Goal: Task Accomplishment & Management: Manage account settings

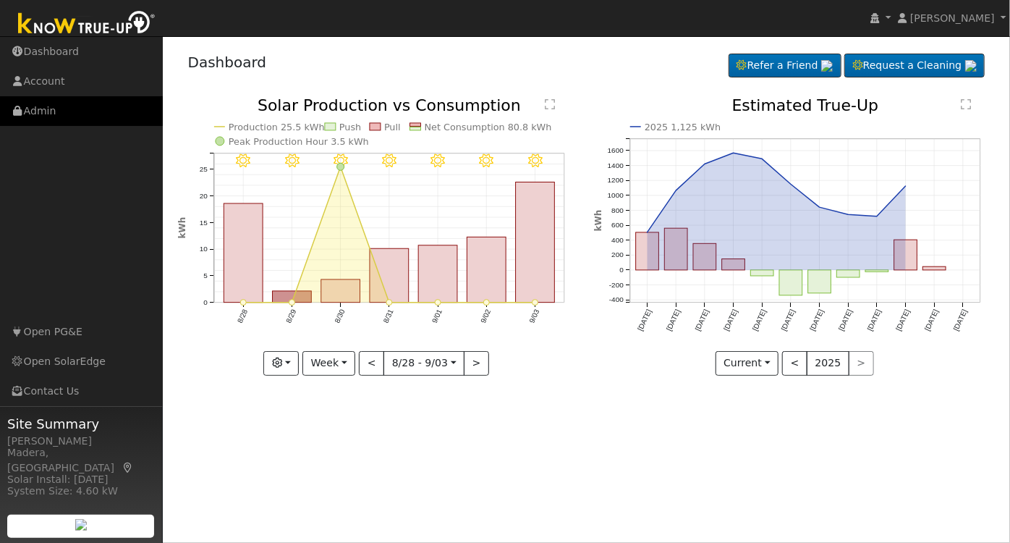
click at [56, 122] on link "Admin" at bounding box center [81, 111] width 163 height 30
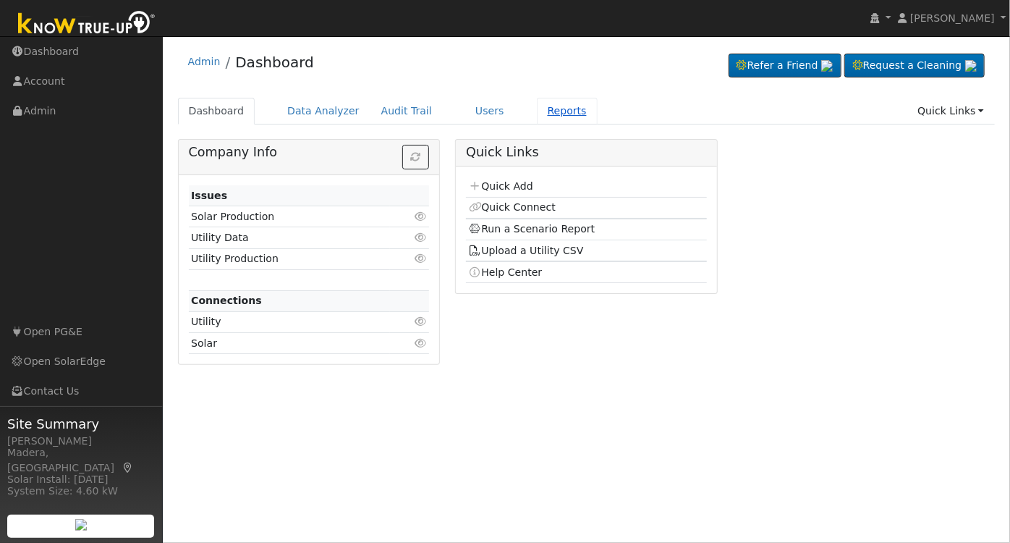
click at [539, 114] on link "Reports" at bounding box center [567, 111] width 61 height 27
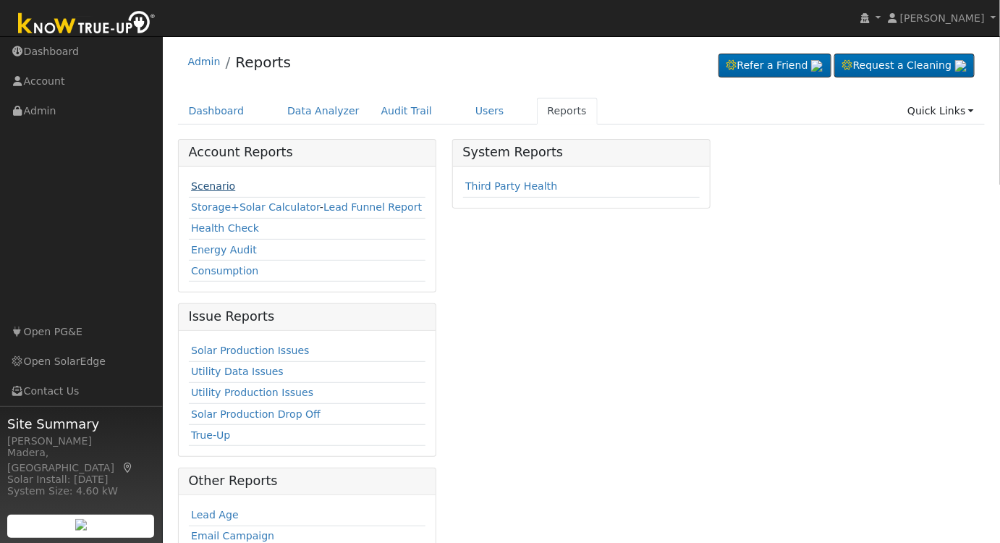
click at [211, 180] on link "Scenario" at bounding box center [213, 186] width 44 height 12
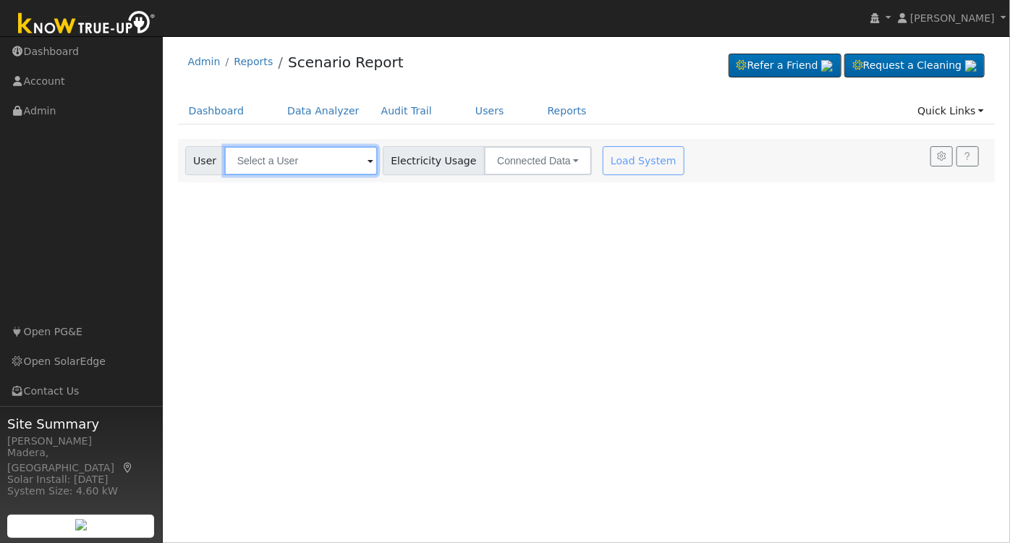
click at [315, 150] on input "text" at bounding box center [300, 160] width 153 height 29
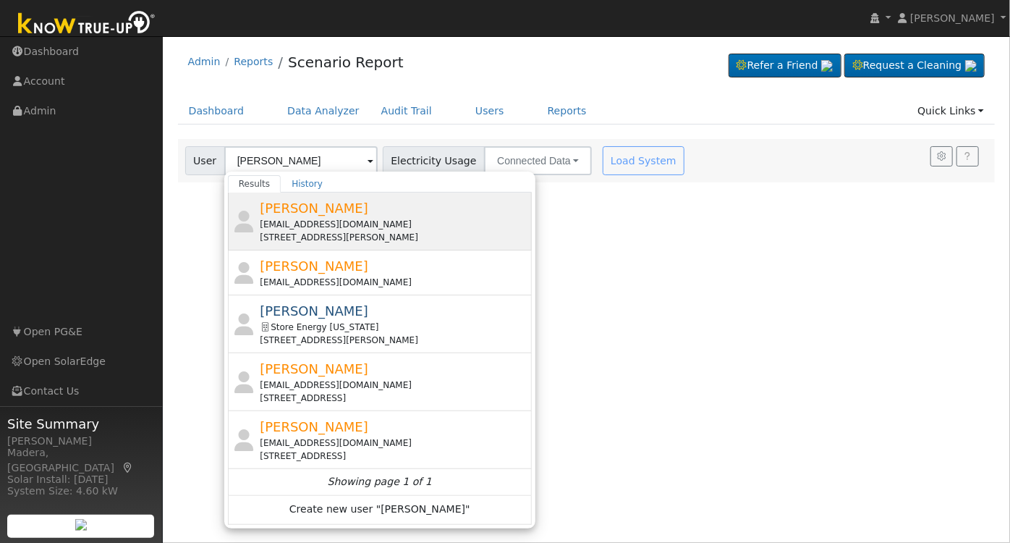
click at [400, 222] on div "ybc7@yahoo.com" at bounding box center [394, 224] width 268 height 13
type input "Cheu Cha"
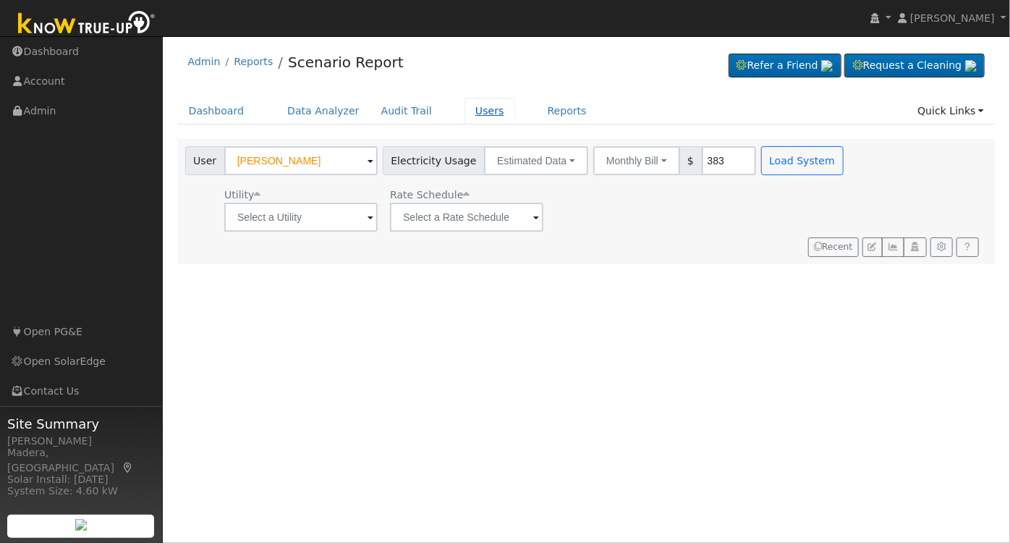
click at [464, 114] on link "Users" at bounding box center [489, 111] width 51 height 27
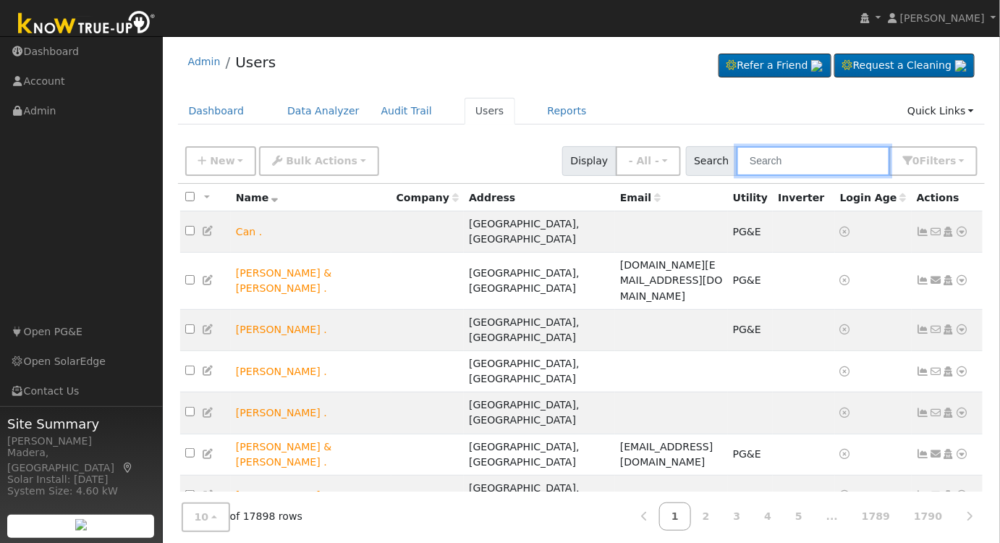
click at [800, 164] on input "text" at bounding box center [812, 161] width 153 height 30
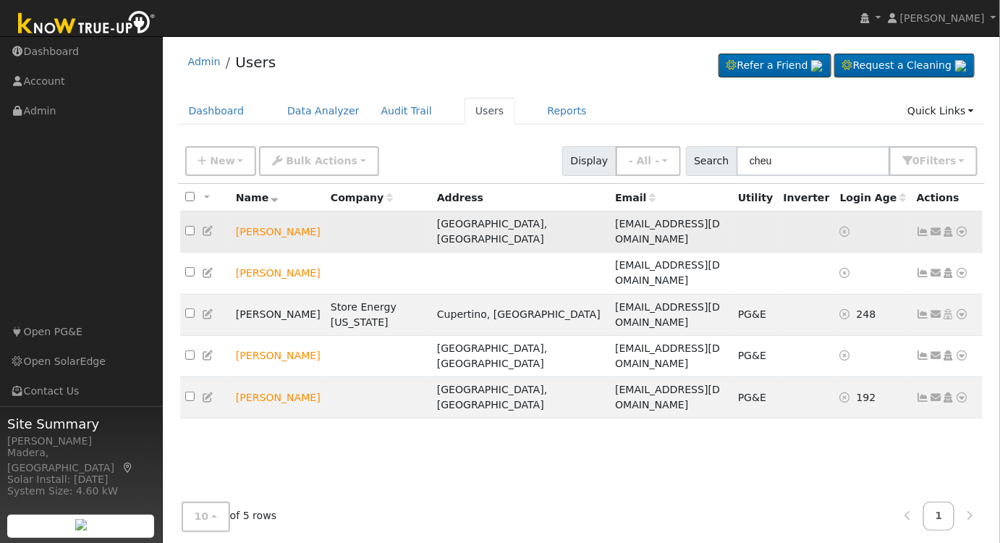
click at [946, 226] on icon at bounding box center [948, 231] width 13 height 10
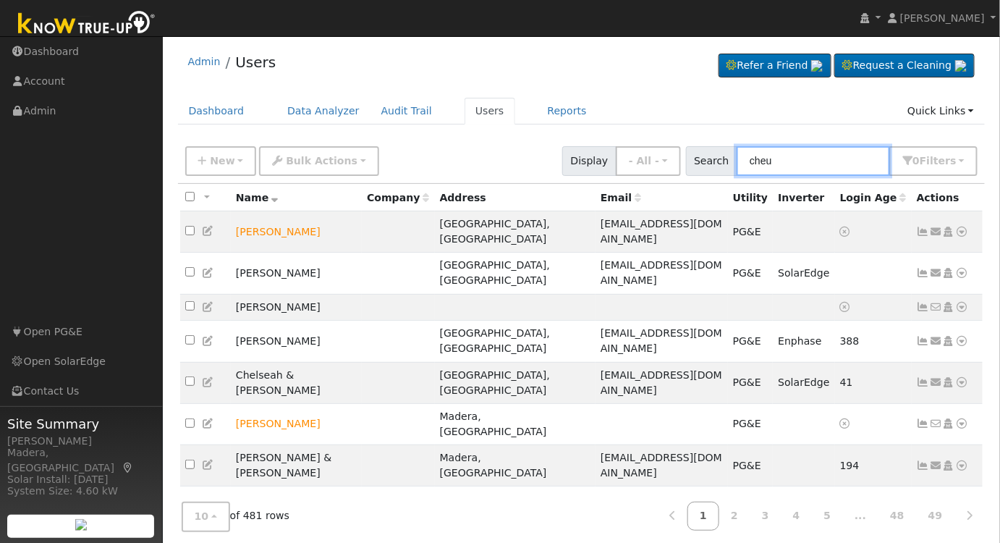
click at [829, 158] on input "cheu" at bounding box center [812, 161] width 153 height 30
type input "[PERSON_NAME]"
